Goal: Book appointment/travel/reservation

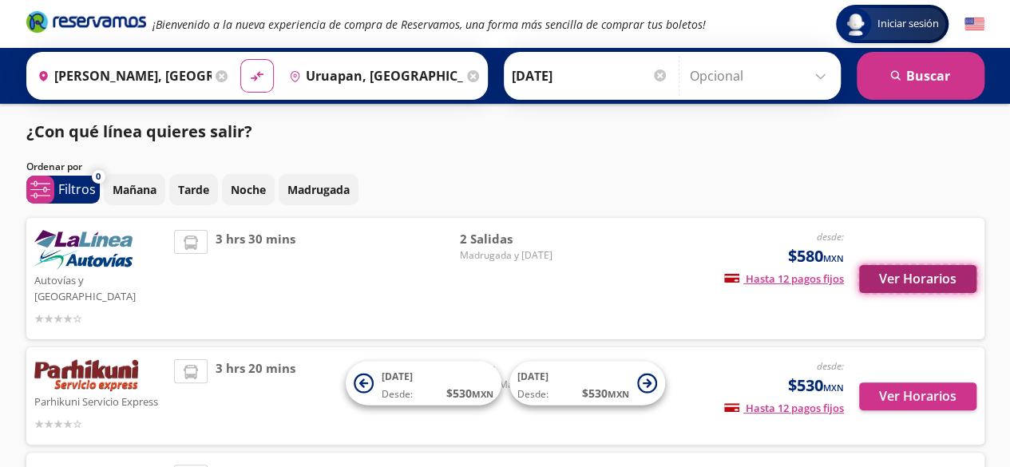
click at [919, 271] on button "Ver Horarios" at bounding box center [917, 279] width 117 height 28
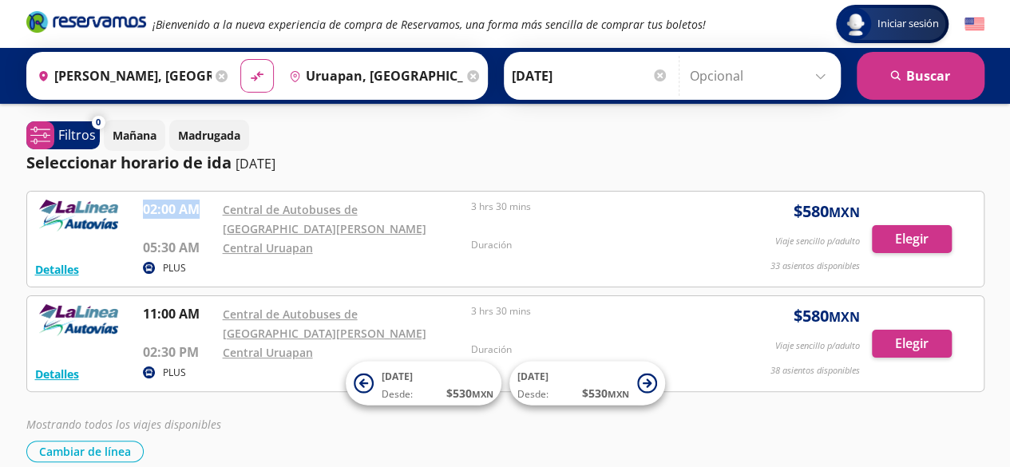
drag, startPoint x: 142, startPoint y: 211, endPoint x: 193, endPoint y: 213, distance: 51.1
click at [193, 213] on p "02:00 AM" at bounding box center [179, 209] width 72 height 19
drag, startPoint x: 196, startPoint y: 247, endPoint x: 139, endPoint y: 243, distance: 57.7
click at [139, 243] on div "Detalles PLUS 02:00 AM Central de Autobuses de [GEOGRAPHIC_DATA][PERSON_NAME] 0…" at bounding box center [505, 239] width 940 height 79
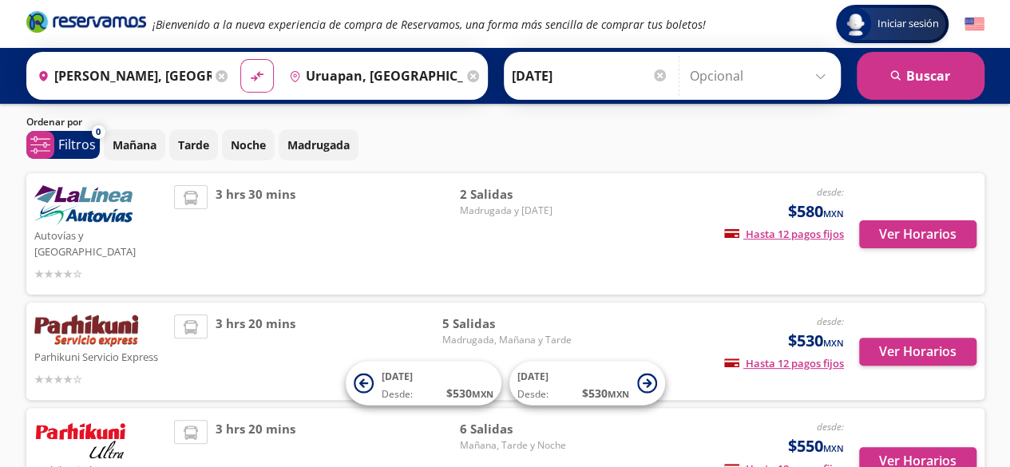
scroll to position [80, 0]
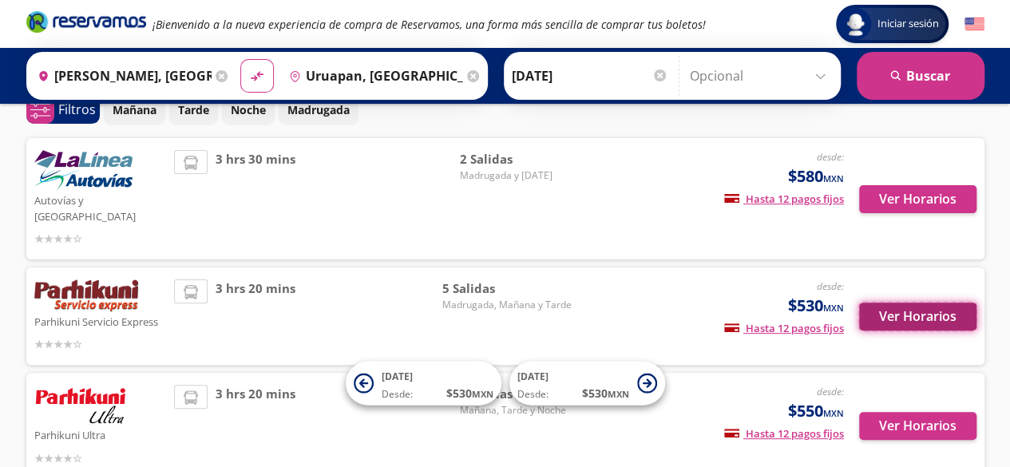
click at [921, 302] on button "Ver Horarios" at bounding box center [917, 316] width 117 height 28
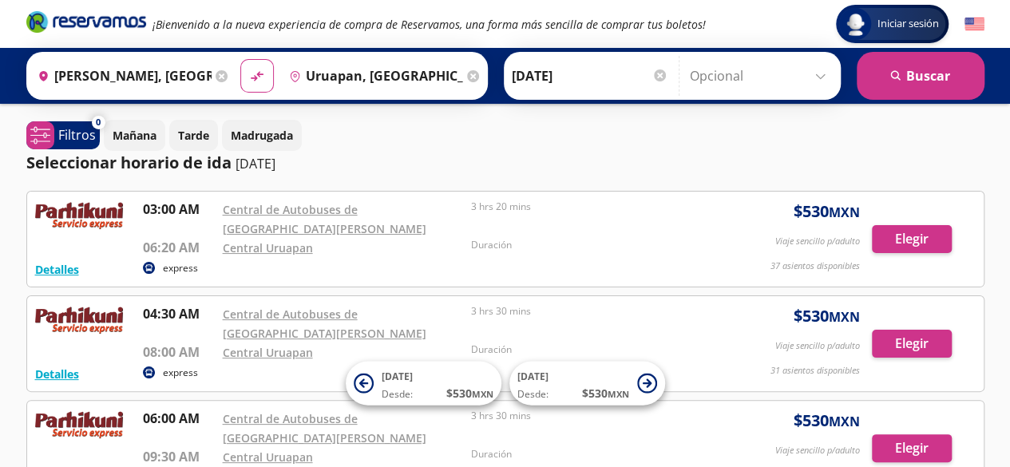
scroll to position [80, 0]
